Goal: Information Seeking & Learning: Learn about a topic

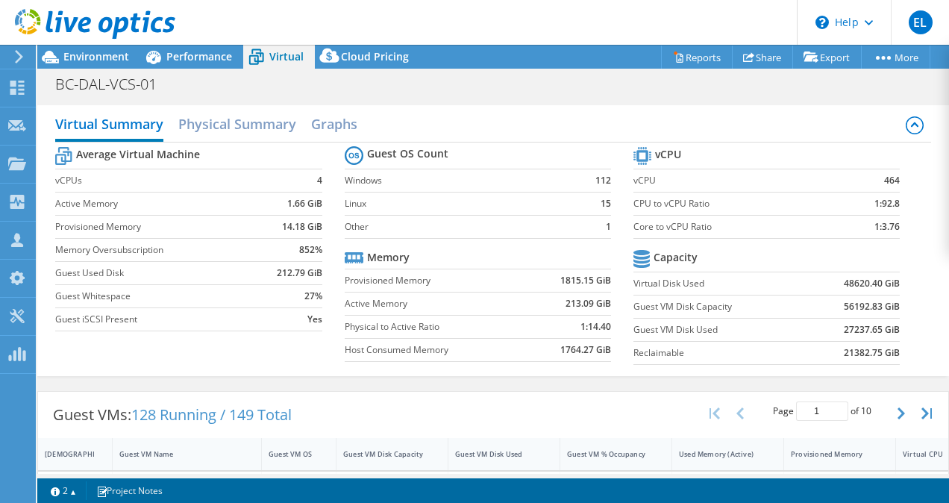
select select "USD"
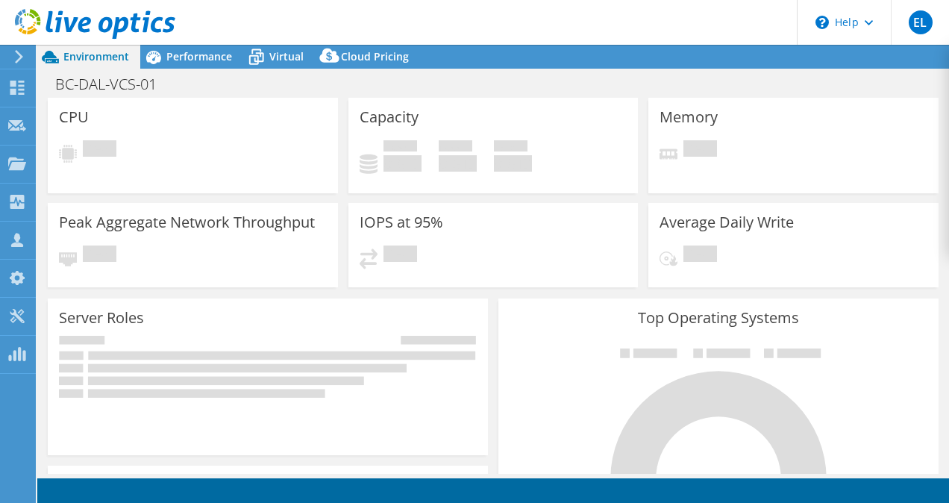
select select "USD"
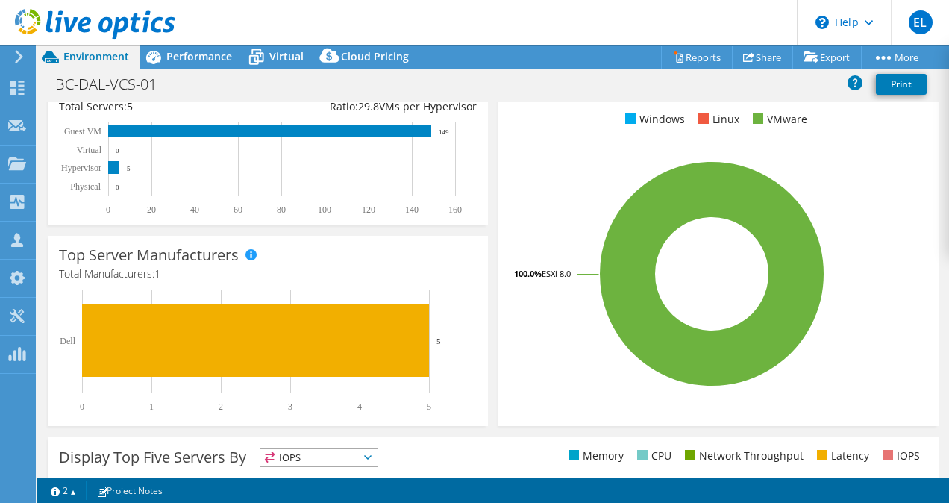
scroll to position [273, 0]
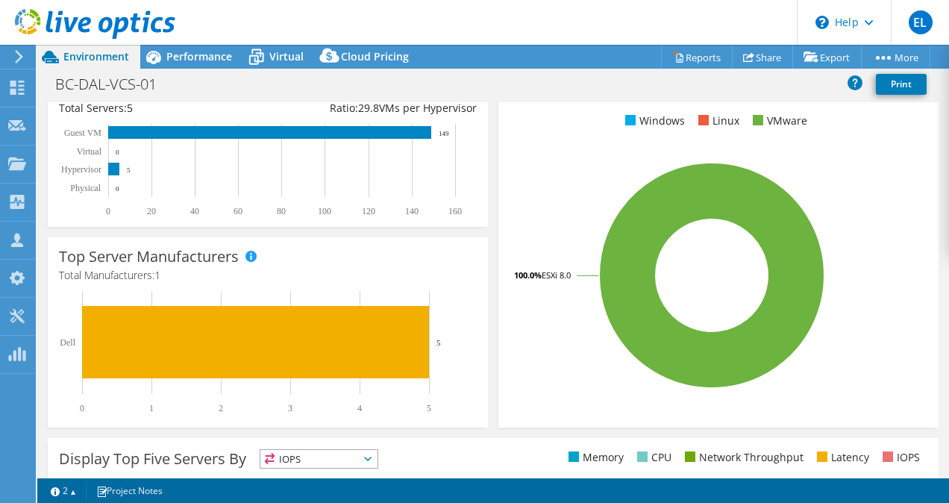
drag, startPoint x: 366, startPoint y: 248, endPoint x: 301, endPoint y: 228, distance: 67.0
click at [301, 228] on div "Server Roles Physical Servers represent bare metal servers that were targets of…" at bounding box center [268, 148] width 451 height 167
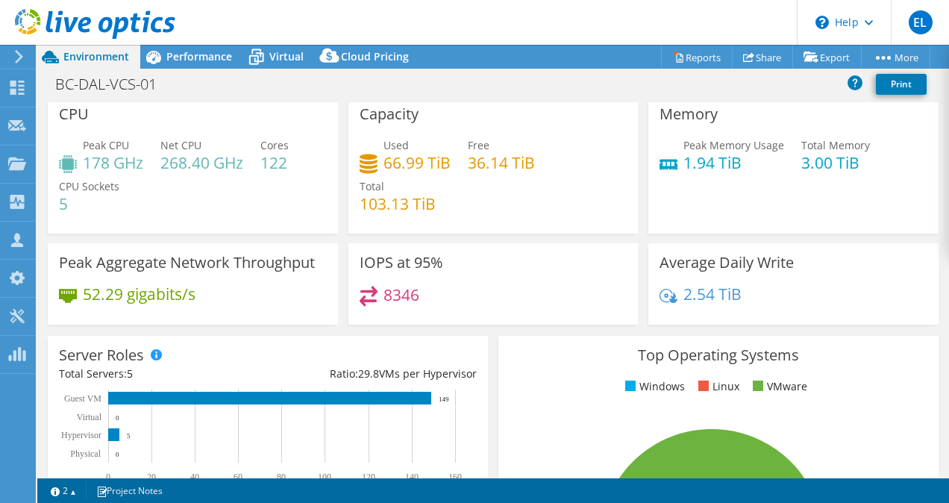
scroll to position [0, 0]
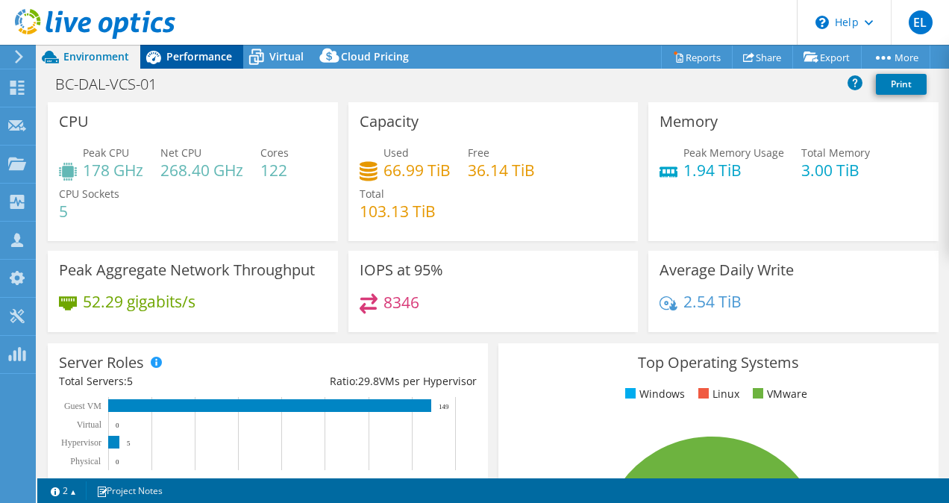
click at [187, 46] on div "Performance" at bounding box center [191, 57] width 103 height 24
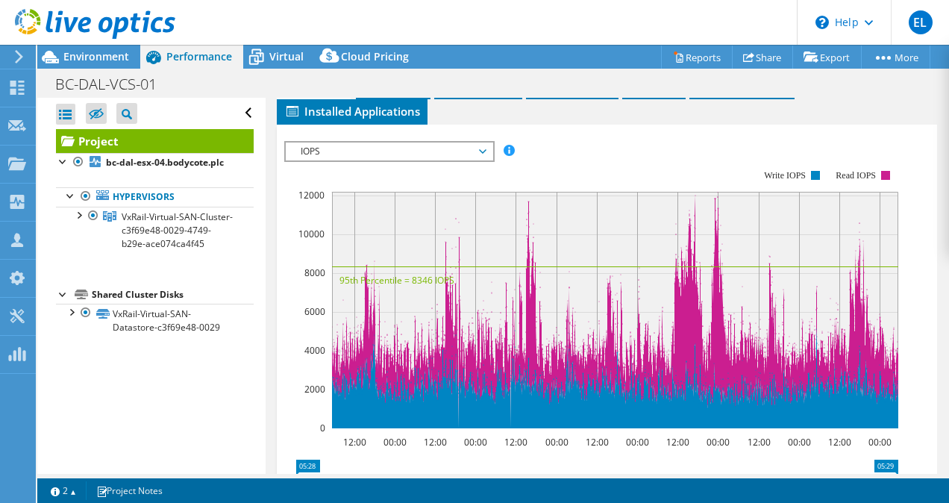
scroll to position [423, 0]
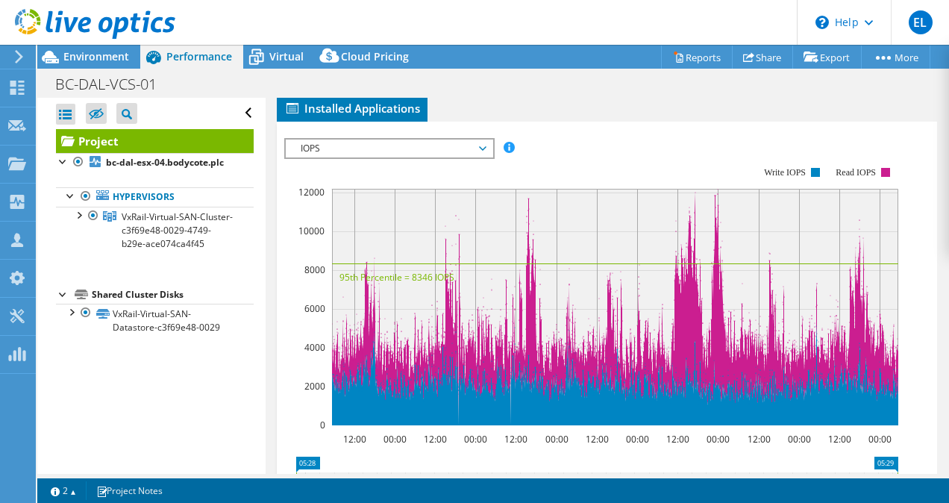
click at [413, 96] on li "Servers" at bounding box center [393, 83] width 75 height 25
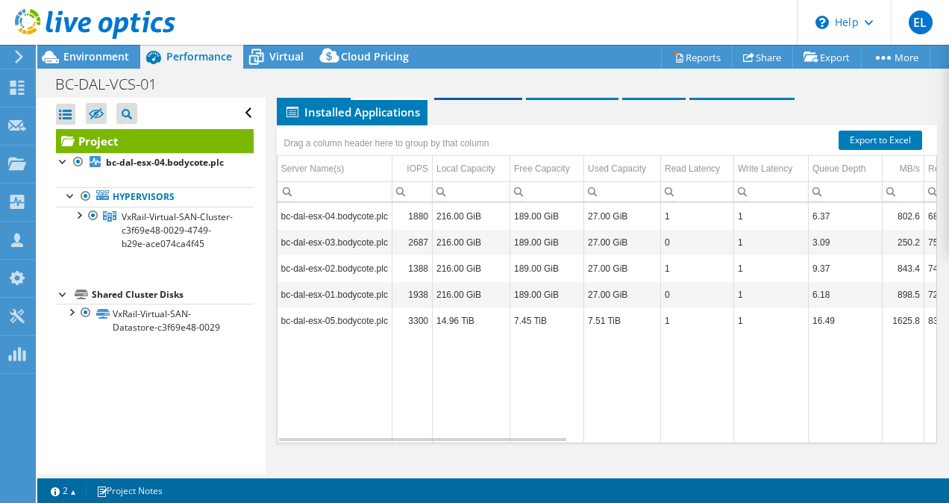
click at [472, 100] on li "Inventory" at bounding box center [478, 87] width 88 height 25
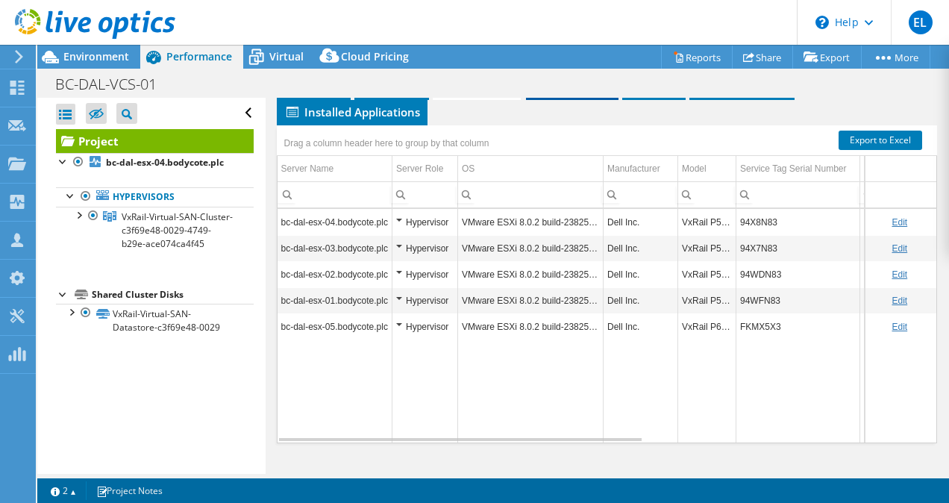
click at [541, 100] on li "Hypervisor" at bounding box center [572, 87] width 93 height 25
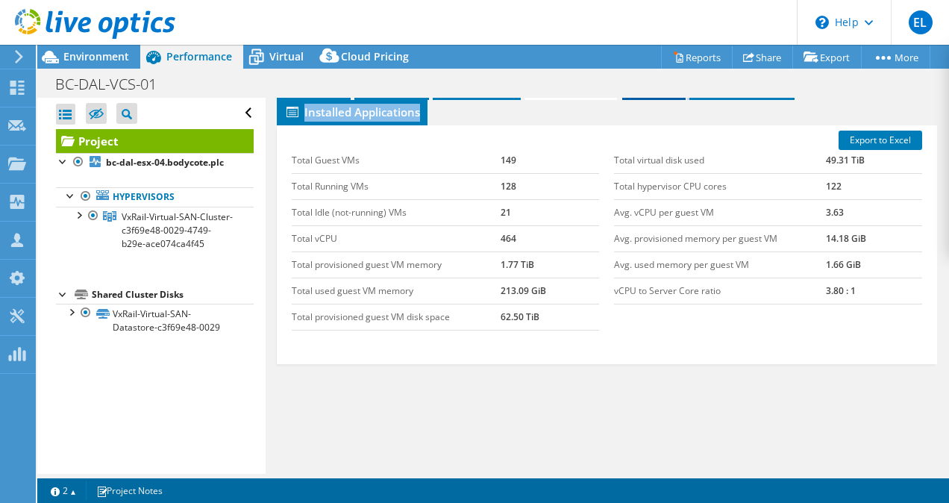
drag, startPoint x: 666, startPoint y: 143, endPoint x: 668, endPoint y: 130, distance: 13.6
click at [668, 125] on ul "Graphs Servers Inventory Hypervisor Disks Cluster Disks Installed Applications" at bounding box center [607, 100] width 661 height 51
click at [668, 94] on span "Disks" at bounding box center [654, 86] width 49 height 15
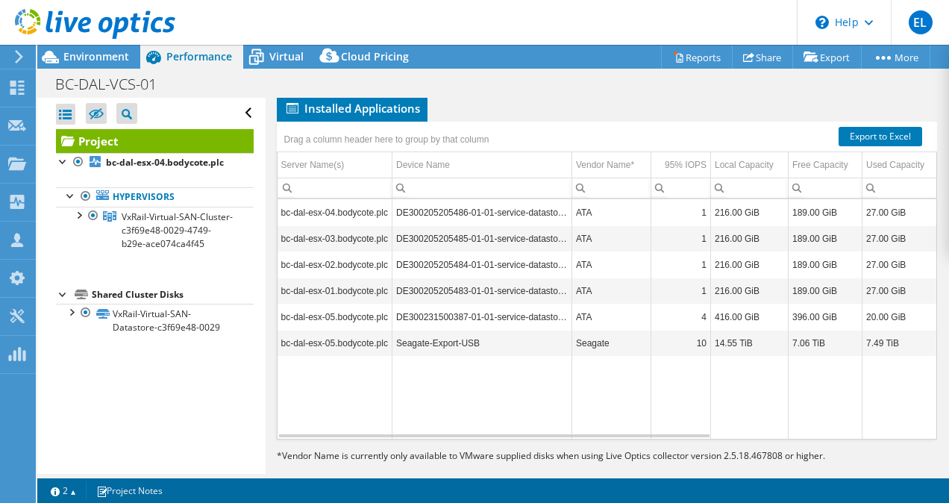
click at [622, 96] on li "Disks" at bounding box center [652, 83] width 63 height 25
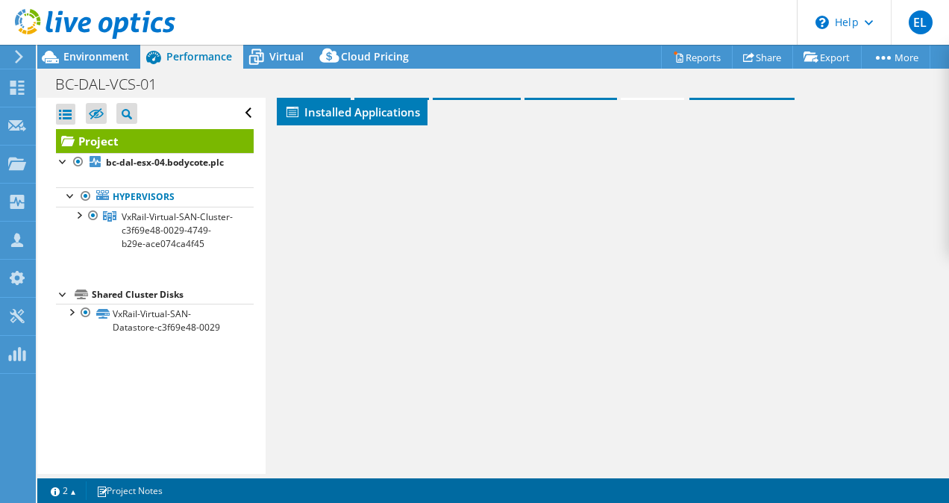
click at [622, 100] on li "Disks" at bounding box center [652, 87] width 63 height 25
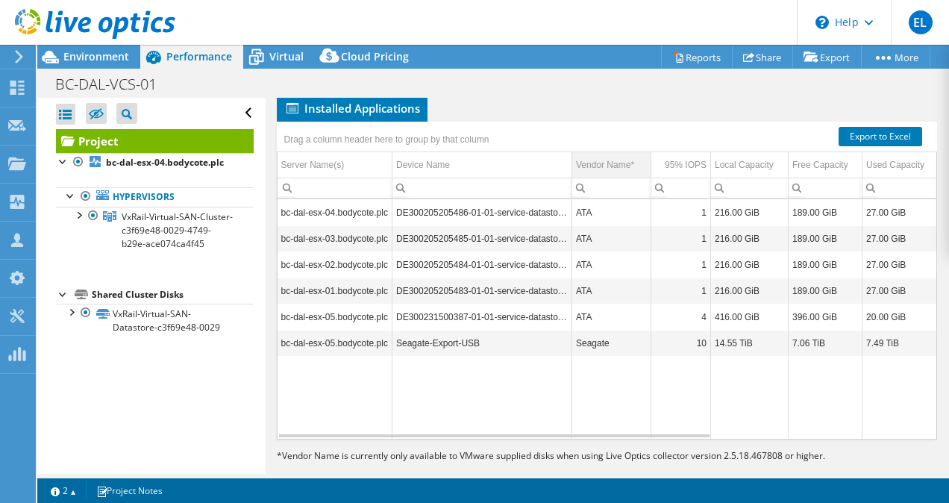
drag, startPoint x: 622, startPoint y: 118, endPoint x: 644, endPoint y: 210, distance: 95.0
click at [644, 178] on td "Vendor Name*" at bounding box center [611, 165] width 79 height 26
